Goal: Task Accomplishment & Management: Manage account settings

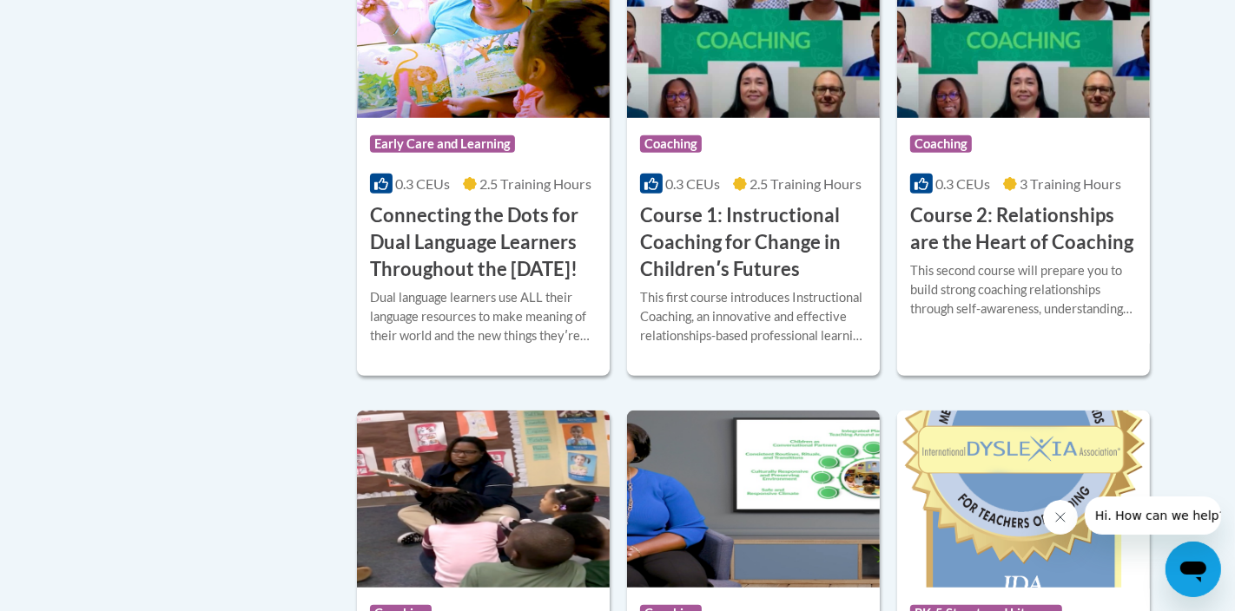
scroll to position [983, 0]
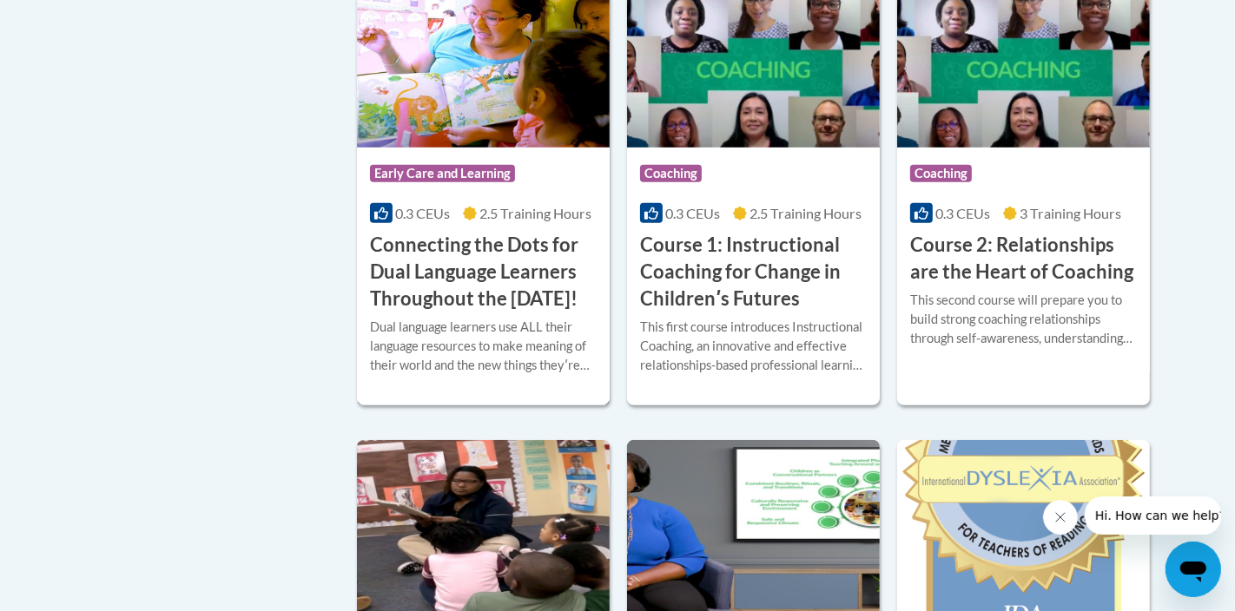
click at [492, 180] on span "Early Care and Learning" at bounding box center [442, 173] width 145 height 17
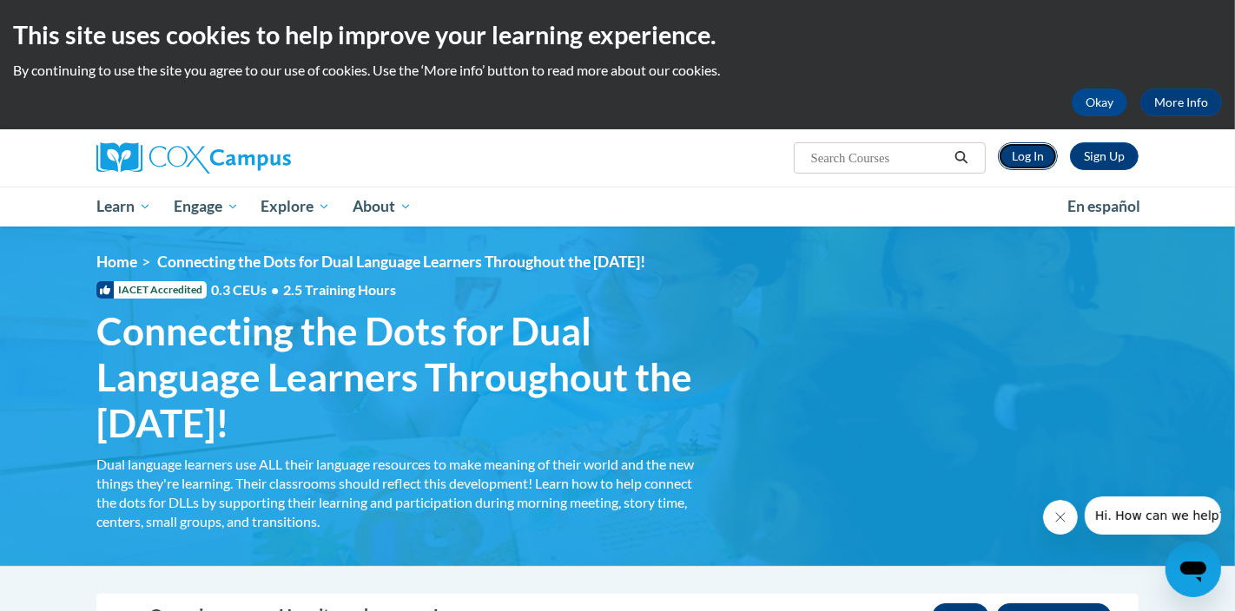
click at [1039, 155] on link "Log In" at bounding box center [1028, 156] width 60 height 28
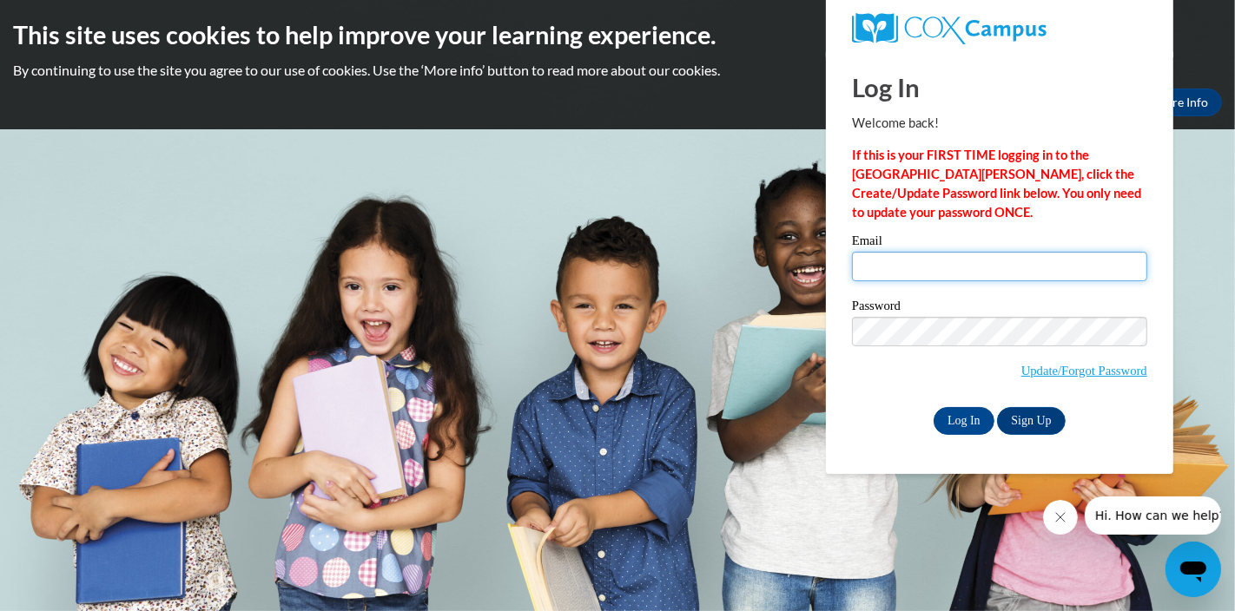
click at [957, 267] on input "Email" at bounding box center [999, 267] width 295 height 30
click at [656, 221] on body "This site uses cookies to help improve your learning experience. By continuing …" at bounding box center [617, 305] width 1235 height 611
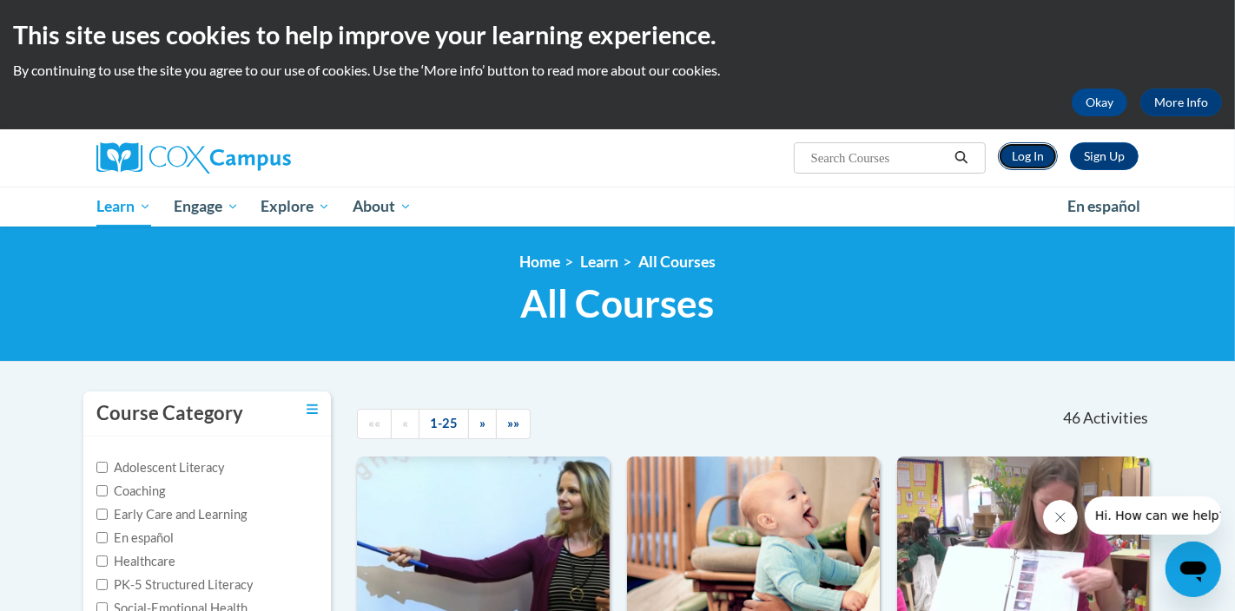
click at [1033, 162] on link "Log In" at bounding box center [1028, 156] width 60 height 28
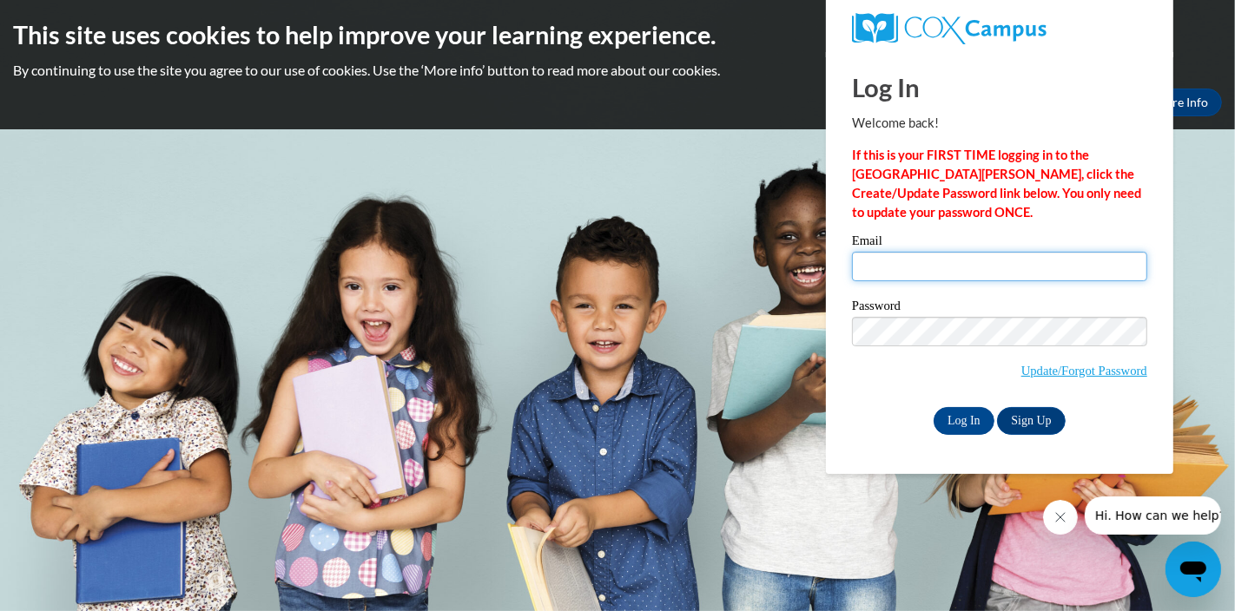
click at [873, 276] on input "Email" at bounding box center [999, 267] width 295 height 30
click at [677, 188] on body "This site uses cookies to help improve your learning experience. By continuing …" at bounding box center [617, 305] width 1235 height 611
